Goal: Check status

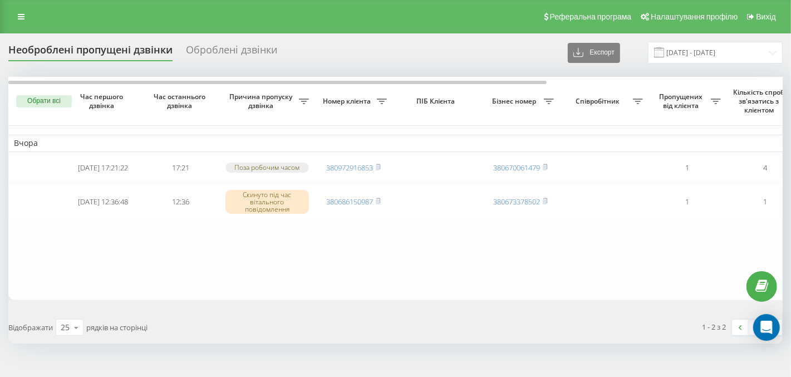
type input "[DATE] - [DATE]"
